Goal: Information Seeking & Learning: Learn about a topic

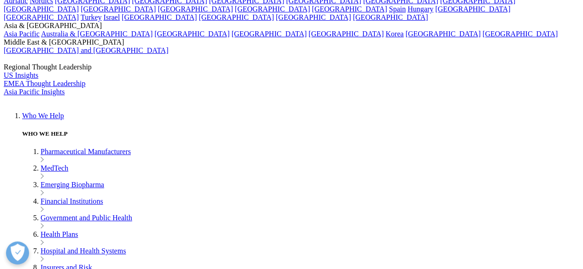
scroll to position [107, 543]
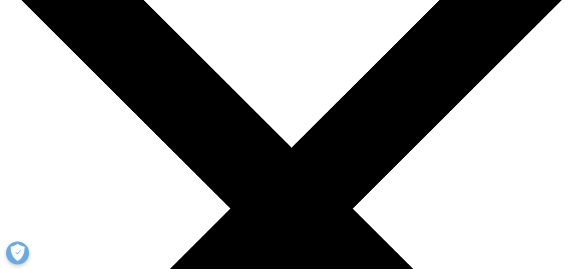
drag, startPoint x: 53, startPoint y: 118, endPoint x: 255, endPoint y: 130, distance: 202.1
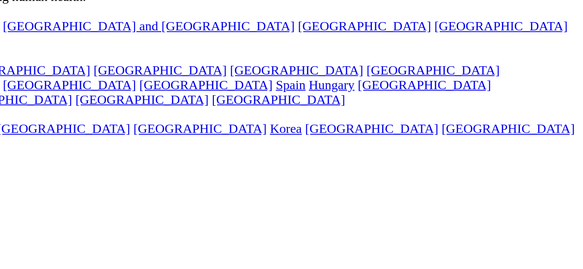
scroll to position [98, 0]
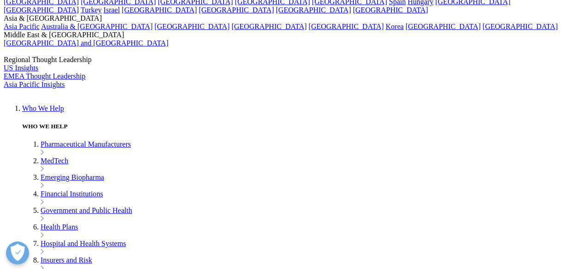
scroll to position [145, 0]
